Goal: Task Accomplishment & Management: Use online tool/utility

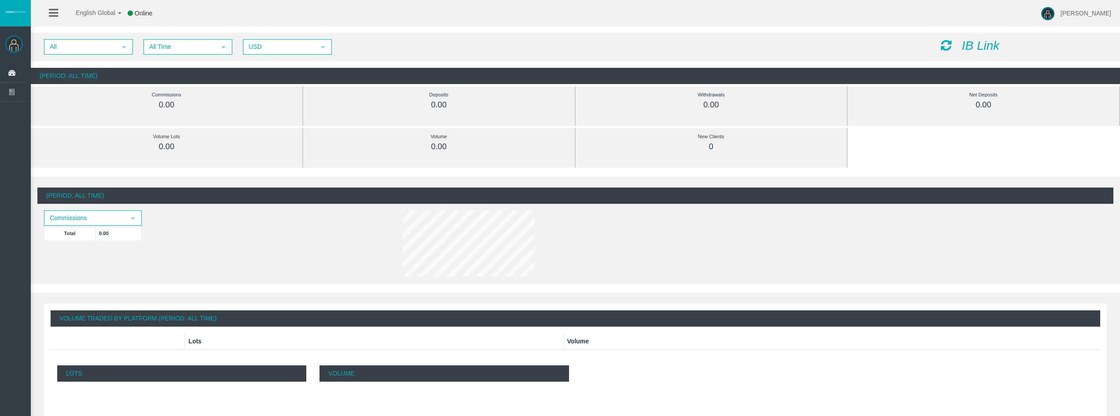
click at [974, 50] on icon "IB Link" at bounding box center [980, 46] width 38 height 14
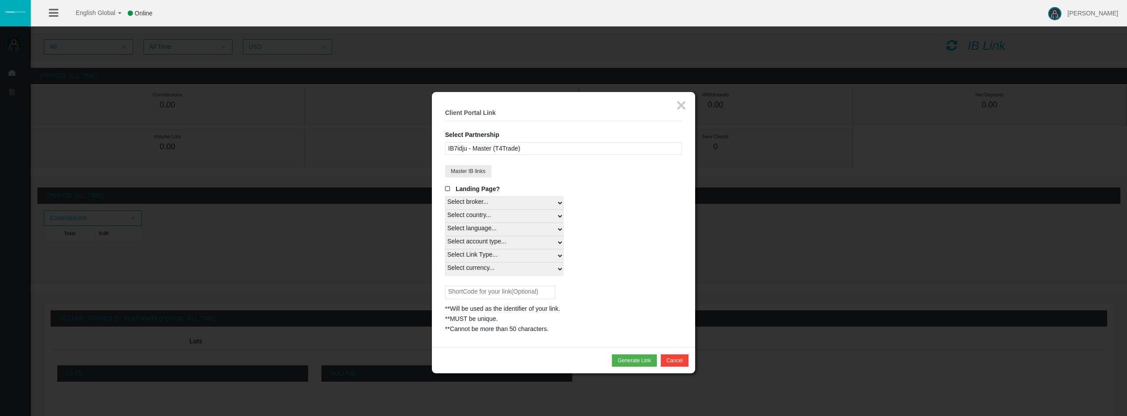
click at [506, 148] on div "IB7idju - Master (T4Trade)" at bounding box center [563, 148] width 237 height 13
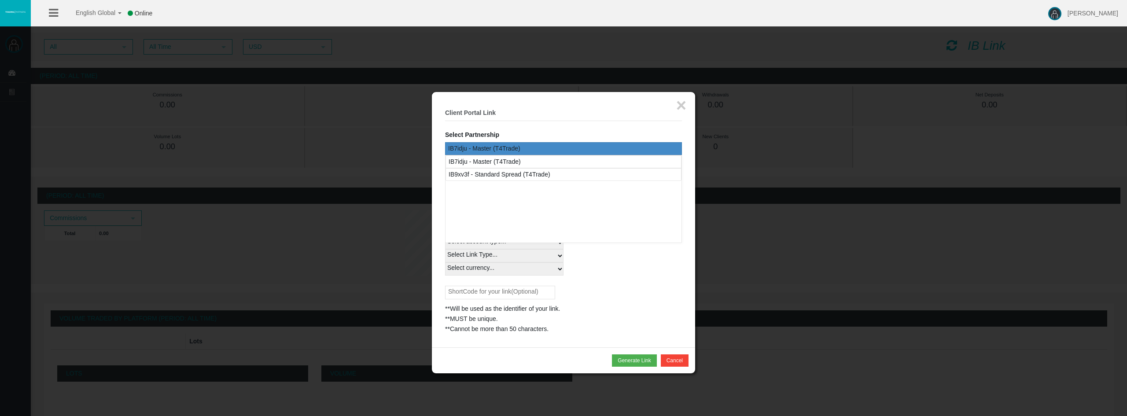
click at [623, 247] on div "Select account type... All Platforms MT4 LiveFixedSpreadAccount" at bounding box center [563, 242] width 237 height 13
click at [579, 268] on div "Select currency... All Currencies" at bounding box center [563, 268] width 237 height 13
click at [516, 149] on div "IB7idju - Master (T4Trade)" at bounding box center [563, 148] width 237 height 13
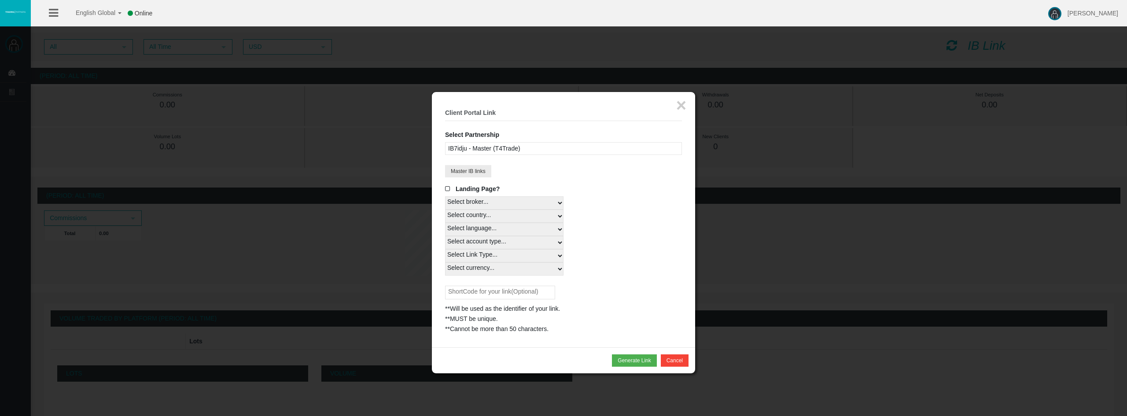
click at [495, 216] on select "Select country... Rest of the World" at bounding box center [504, 215] width 118 height 13
click at [492, 216] on select "Selecione o país... Resto do mundo" at bounding box center [504, 216] width 118 height 13
select select
click at [445, 210] on select "Selecione o país... Resto do mundo" at bounding box center [504, 216] width 118 height 13
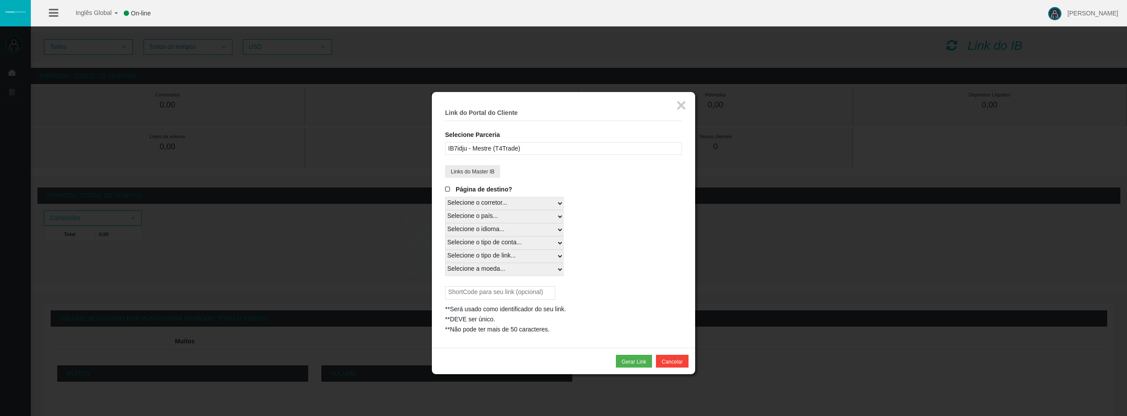
click at [496, 230] on select "Selecione o idioma... Inglês japonês chinês Português Espanhol tcheco Alemão Fr…" at bounding box center [504, 229] width 118 height 13
select select
click at [445, 223] on select "Selecione o idioma... Inglês japonês chinês Português Espanhol tcheco Alemão Fr…" at bounding box center [504, 229] width 118 height 13
click at [485, 238] on select "Selecione o tipo de conta... Todas as plataformas Conta MT4 LiveFixedSpread" at bounding box center [504, 242] width 118 height 13
select select
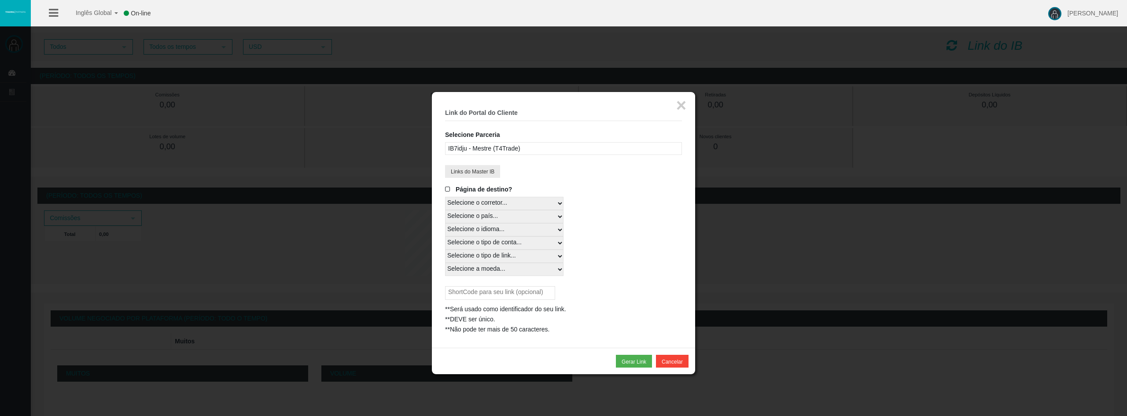
click at [445, 236] on select "Selecione o tipo de conta... Todas as plataformas Conta MT4 LiveFixedSpread" at bounding box center [504, 242] width 118 height 13
click at [503, 254] on select "Selecione o tipo de link... Real" at bounding box center [504, 256] width 118 height 13
select select "Real"
click at [445, 250] on select "Selecione o tipo de link... Real" at bounding box center [504, 256] width 118 height 13
click at [493, 266] on select "Selecione a moeda... Todas as moedas USD" at bounding box center [504, 269] width 118 height 13
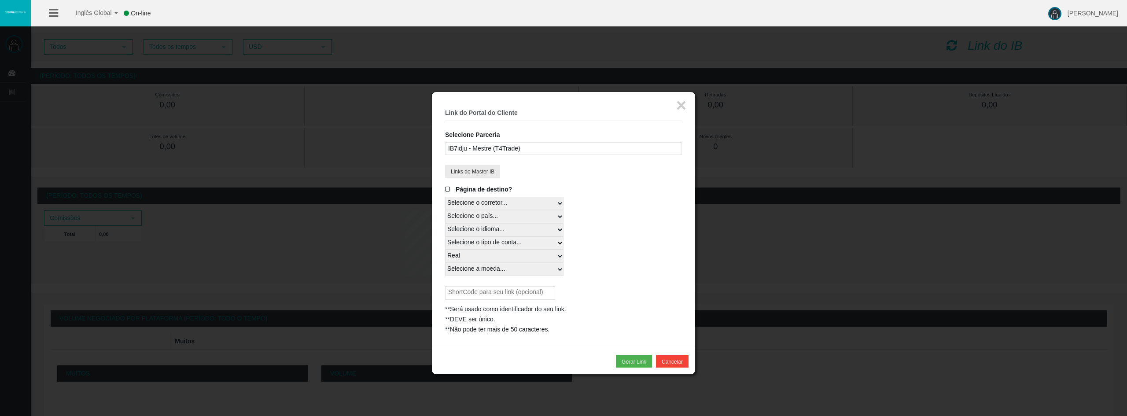
select select "USD"
click at [445, 263] on select "Selecione a moeda... Todas as moedas USD" at bounding box center [504, 269] width 118 height 13
click at [519, 295] on input "text" at bounding box center [500, 293] width 110 height 14
click at [598, 266] on div "Selecione a moeda... Todas as moedas USD" at bounding box center [563, 269] width 237 height 13
